Goal: Information Seeking & Learning: Find specific page/section

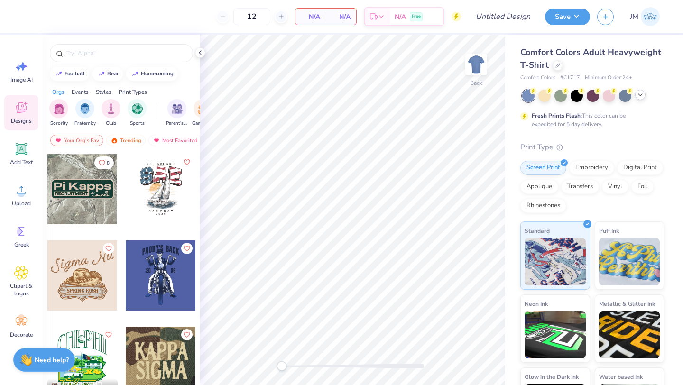
click at [642, 96] on icon at bounding box center [640, 95] width 8 height 8
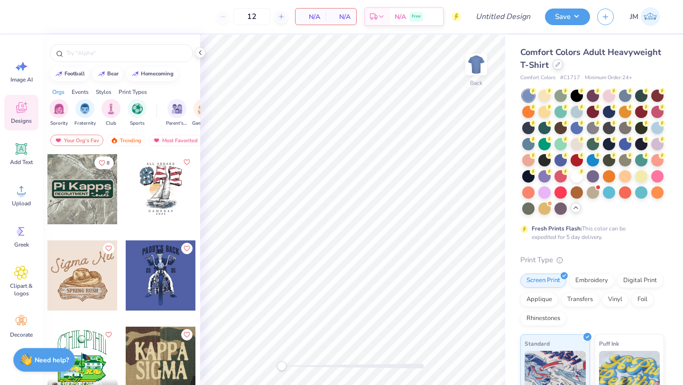
click at [555, 68] on div at bounding box center [558, 64] width 10 height 10
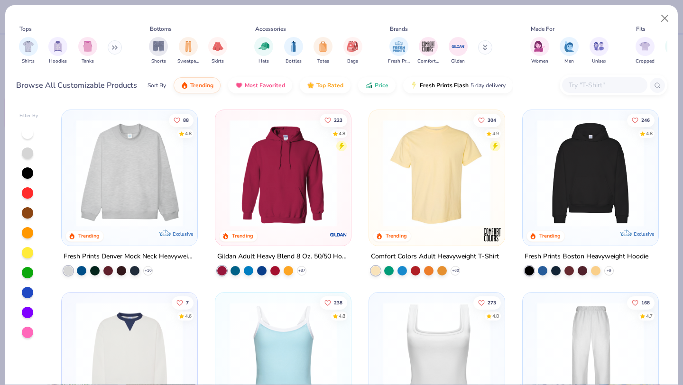
click at [571, 83] on input "text" at bounding box center [604, 85] width 73 height 11
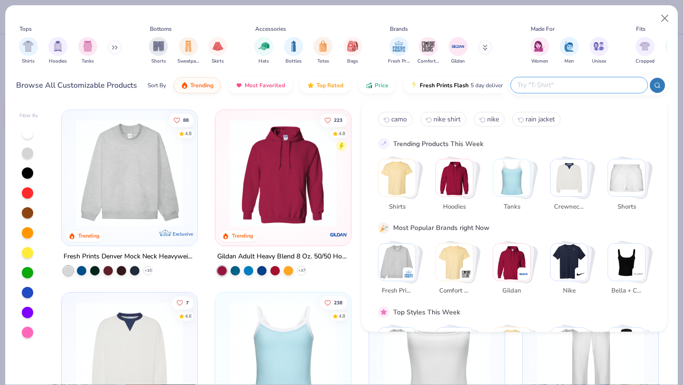
click at [528, 82] on input "text" at bounding box center [578, 85] width 124 height 11
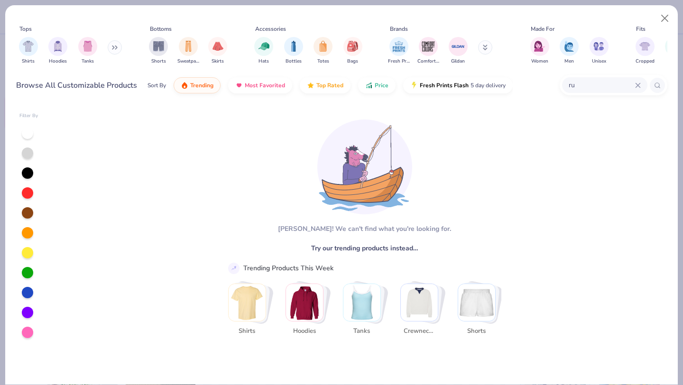
type input "r"
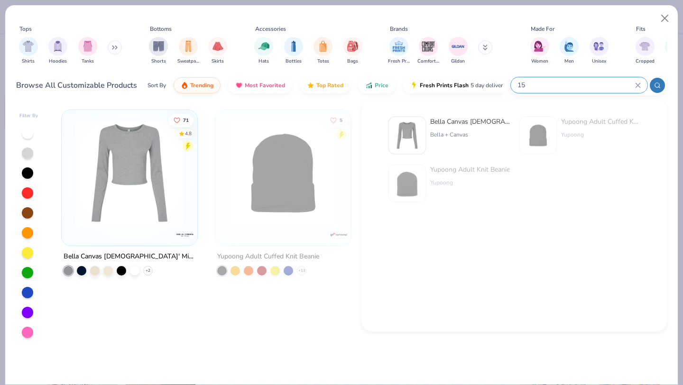
type input "1"
type input "realtree"
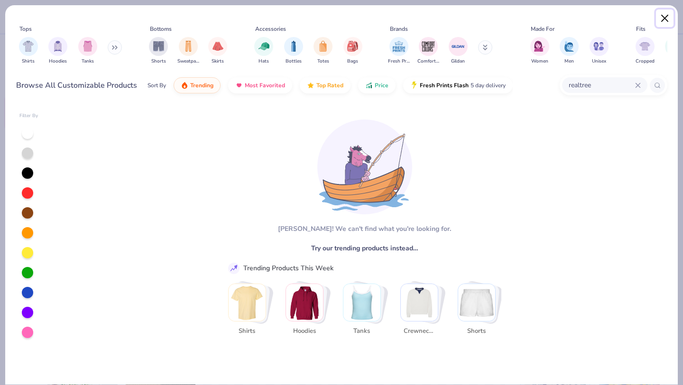
click at [666, 15] on button "Close" at bounding box center [665, 18] width 18 height 18
